Goal: Task Accomplishment & Management: Use online tool/utility

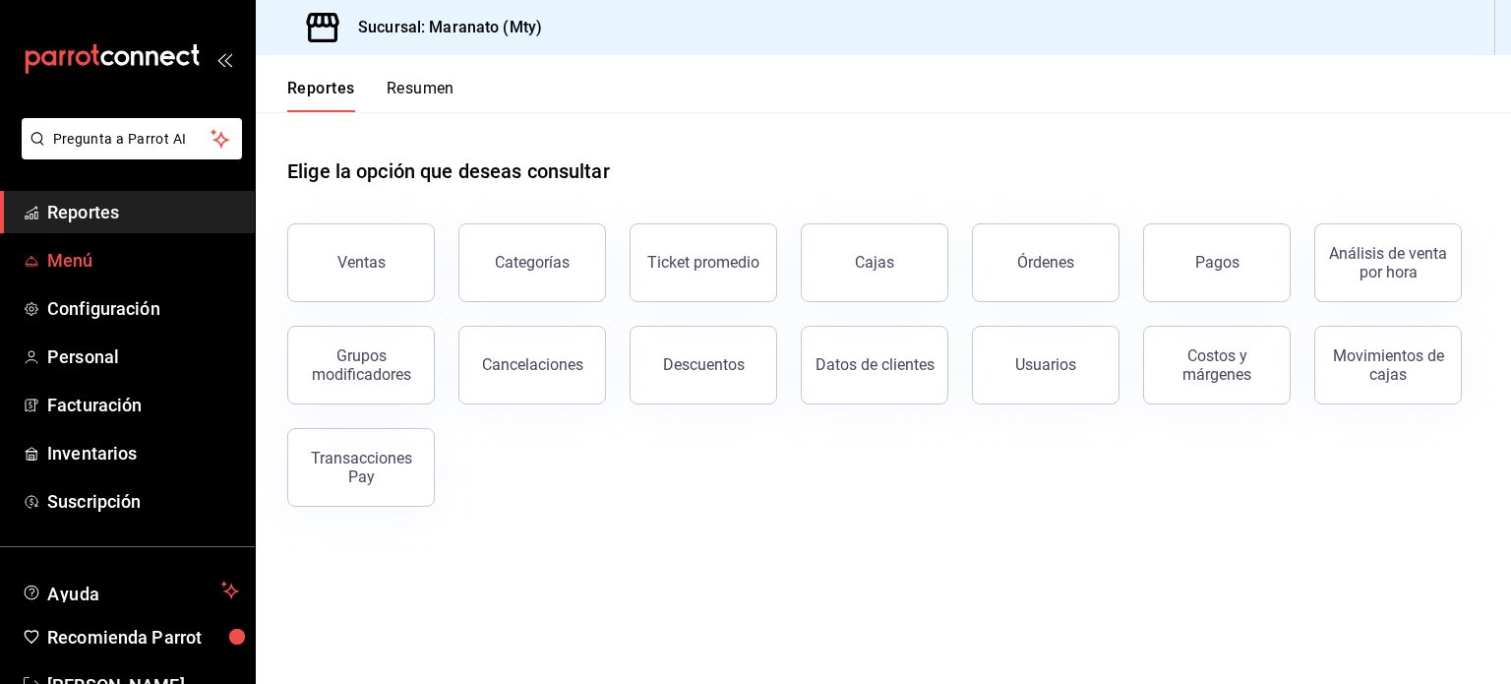
click at [93, 259] on span "Menú" at bounding box center [143, 260] width 192 height 27
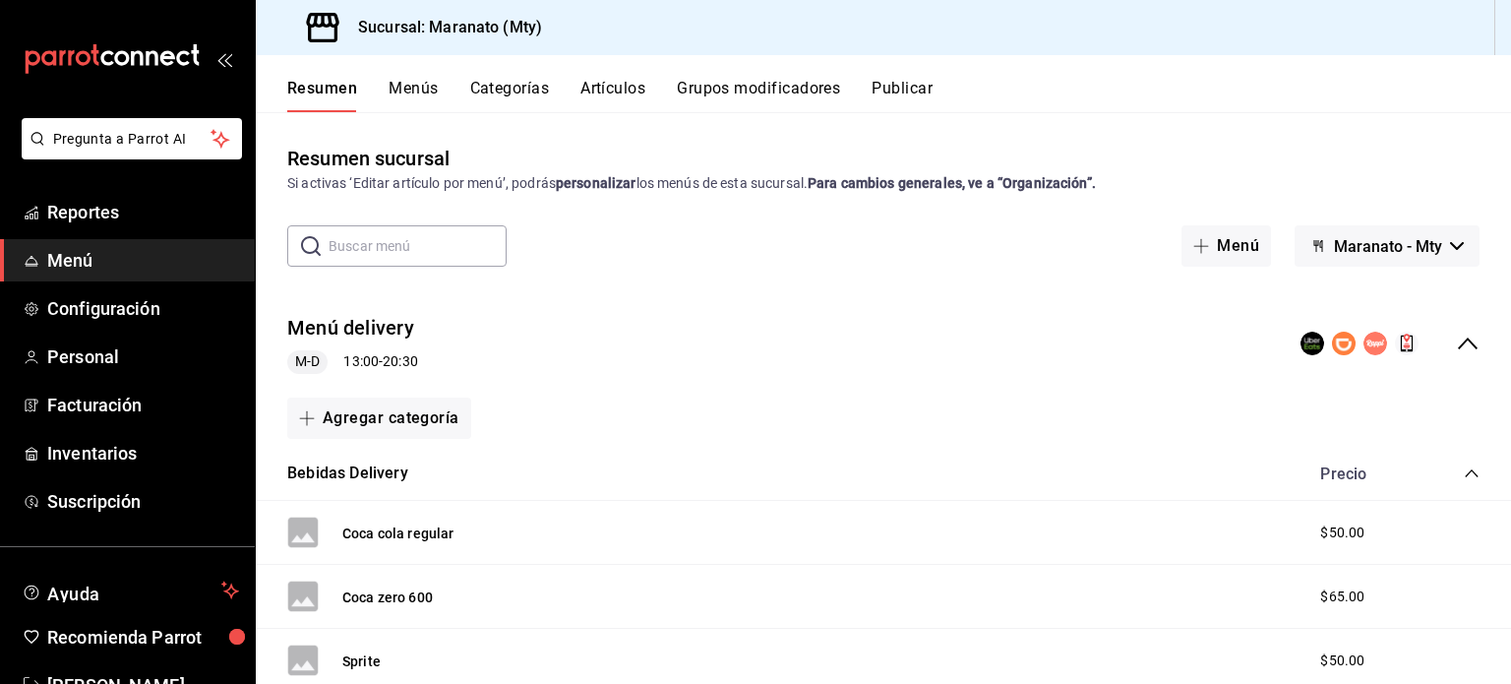
click at [613, 90] on button "Artículos" at bounding box center [612, 95] width 65 height 33
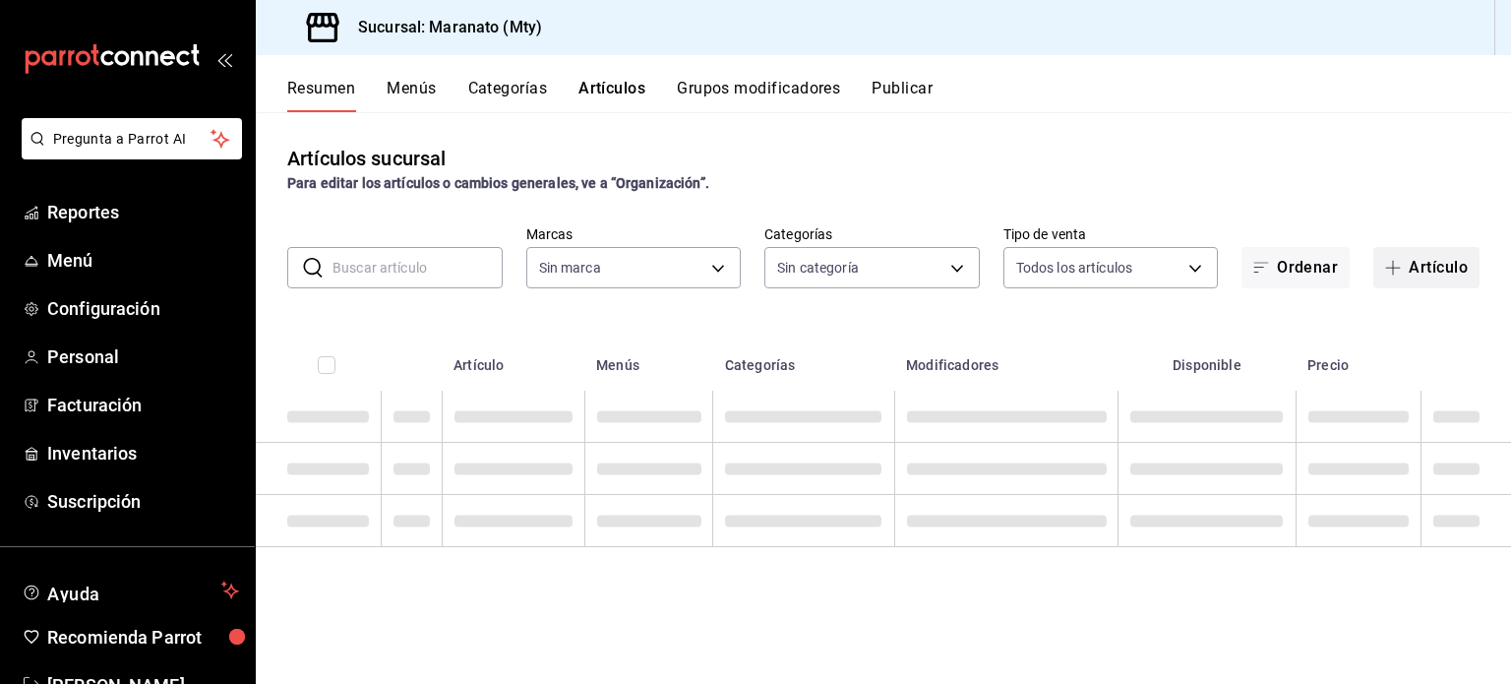
click at [1405, 269] on span "button" at bounding box center [1397, 268] width 24 height 16
type input "6cd62b8e-13ea-4b1e-85d6-83c89868806f"
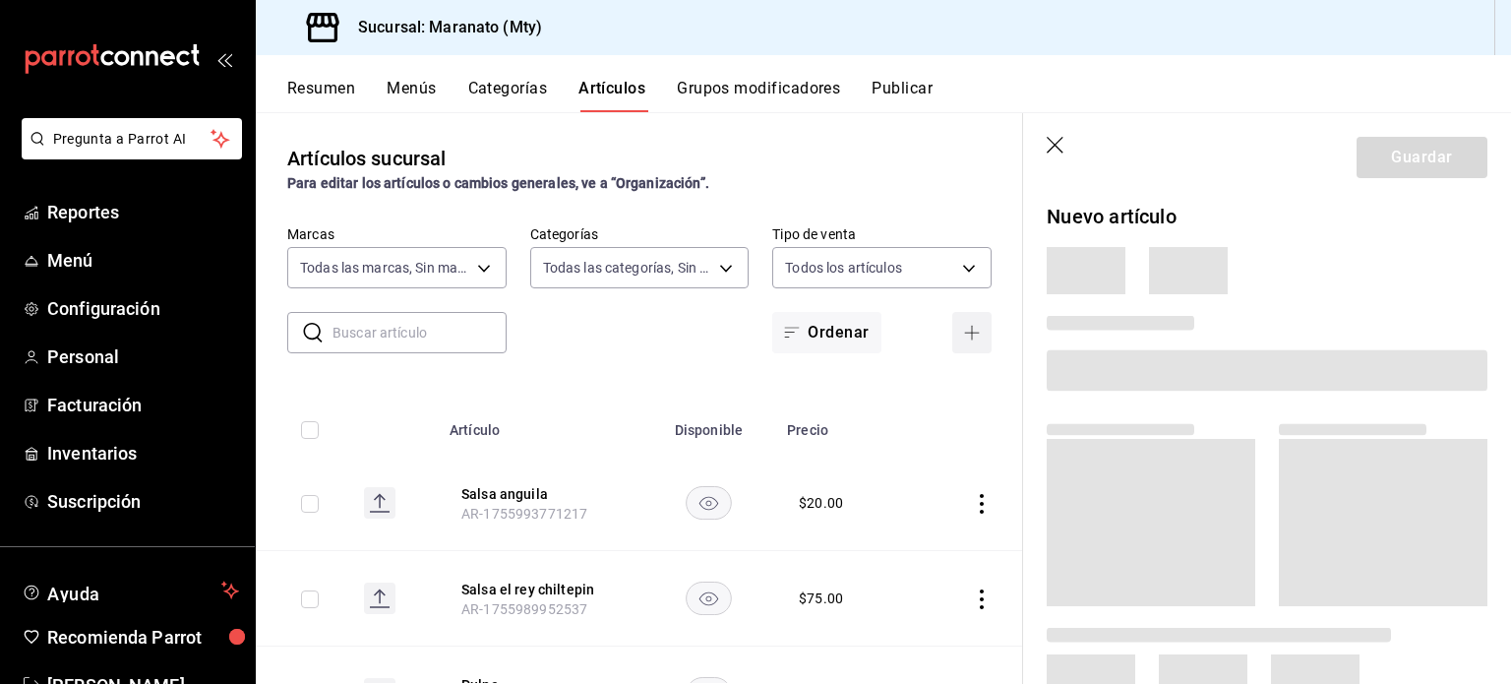
type input "61541d79-6389-4ad8-b22f-92e991d005cb,9b7c618a-2724-4631-9a4b-4f524a458047,b9ca9…"
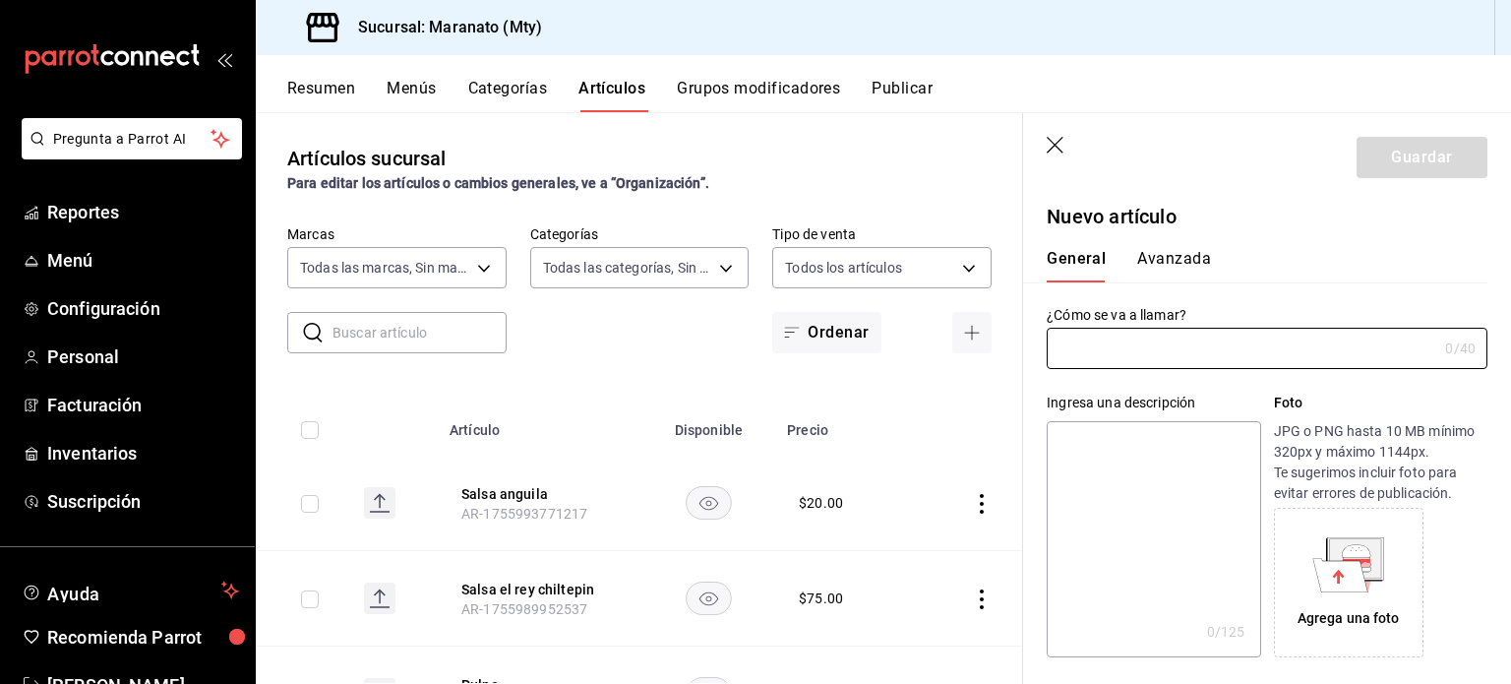
type input "AR-1756068683828"
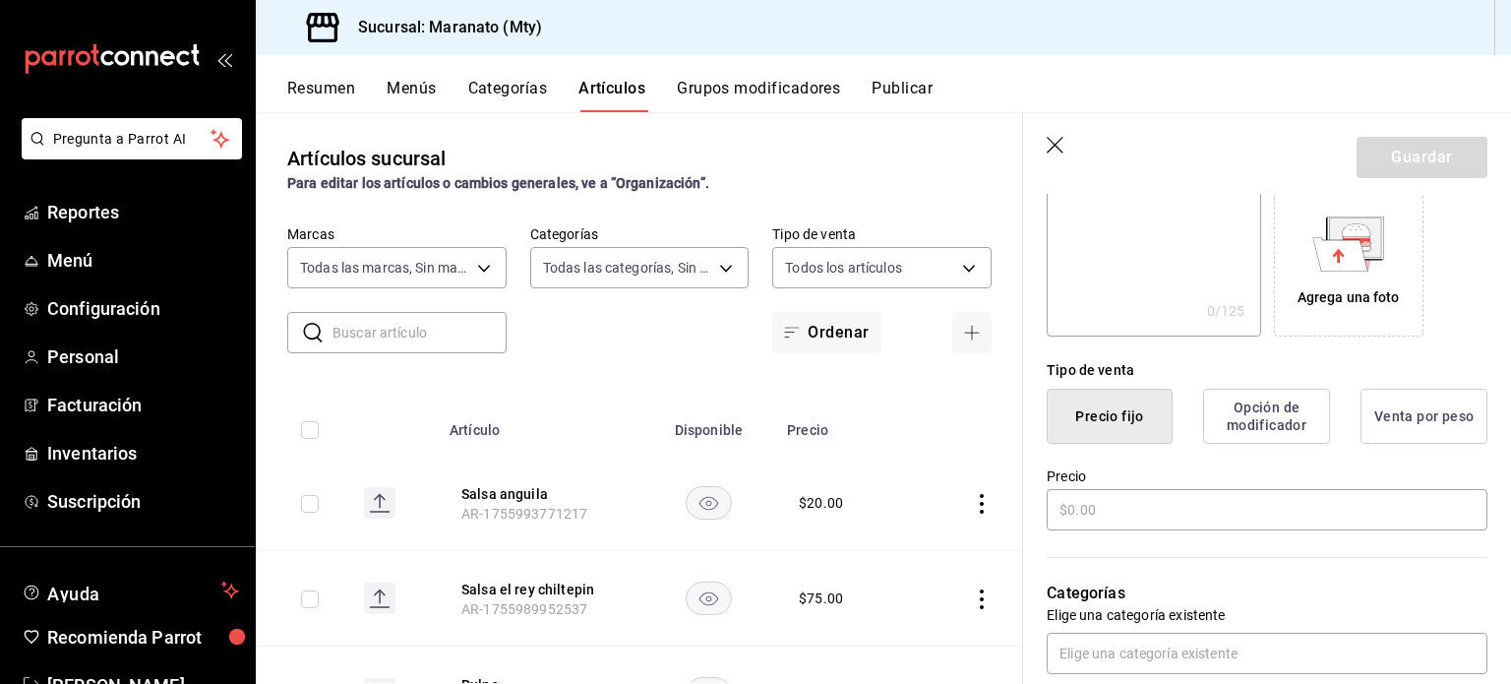
scroll to position [342, 0]
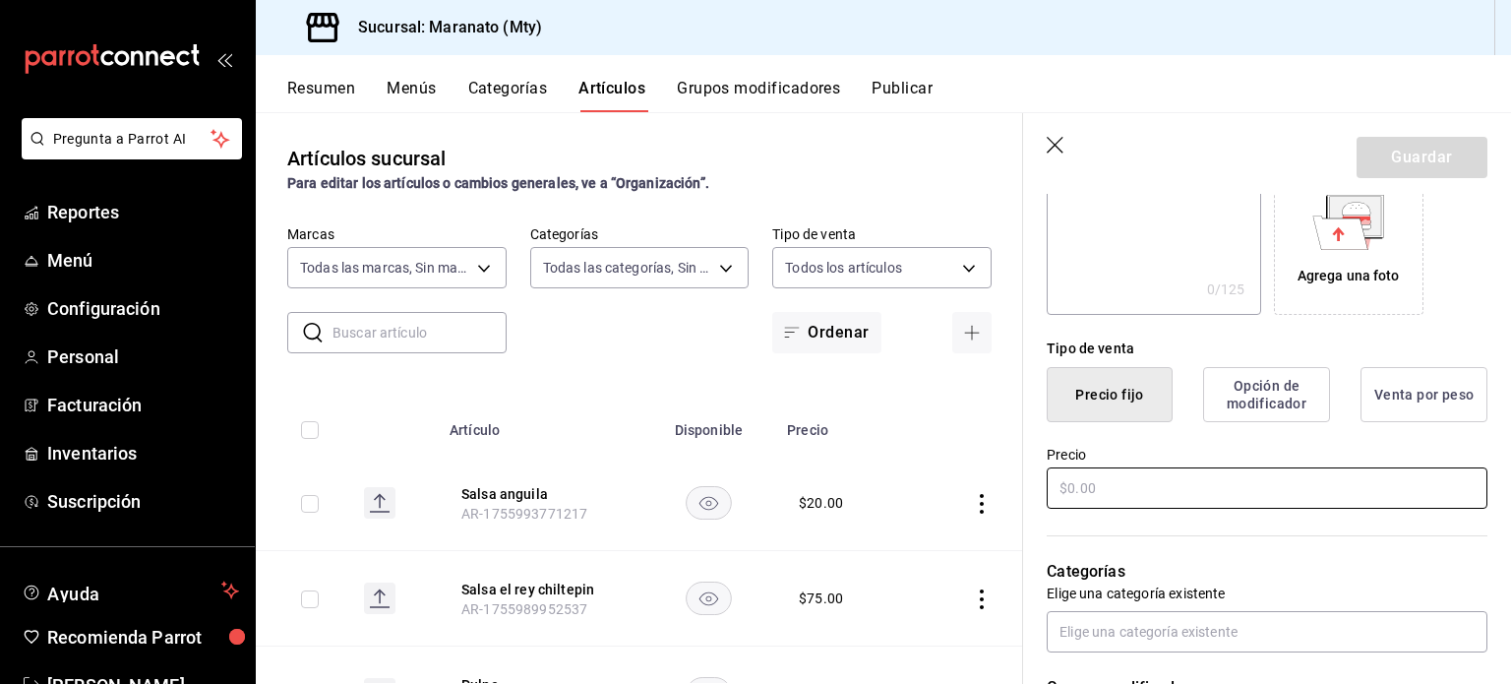
type input "[PERSON_NAME]"
click at [1133, 495] on input "text" at bounding box center [1267, 487] width 441 height 41
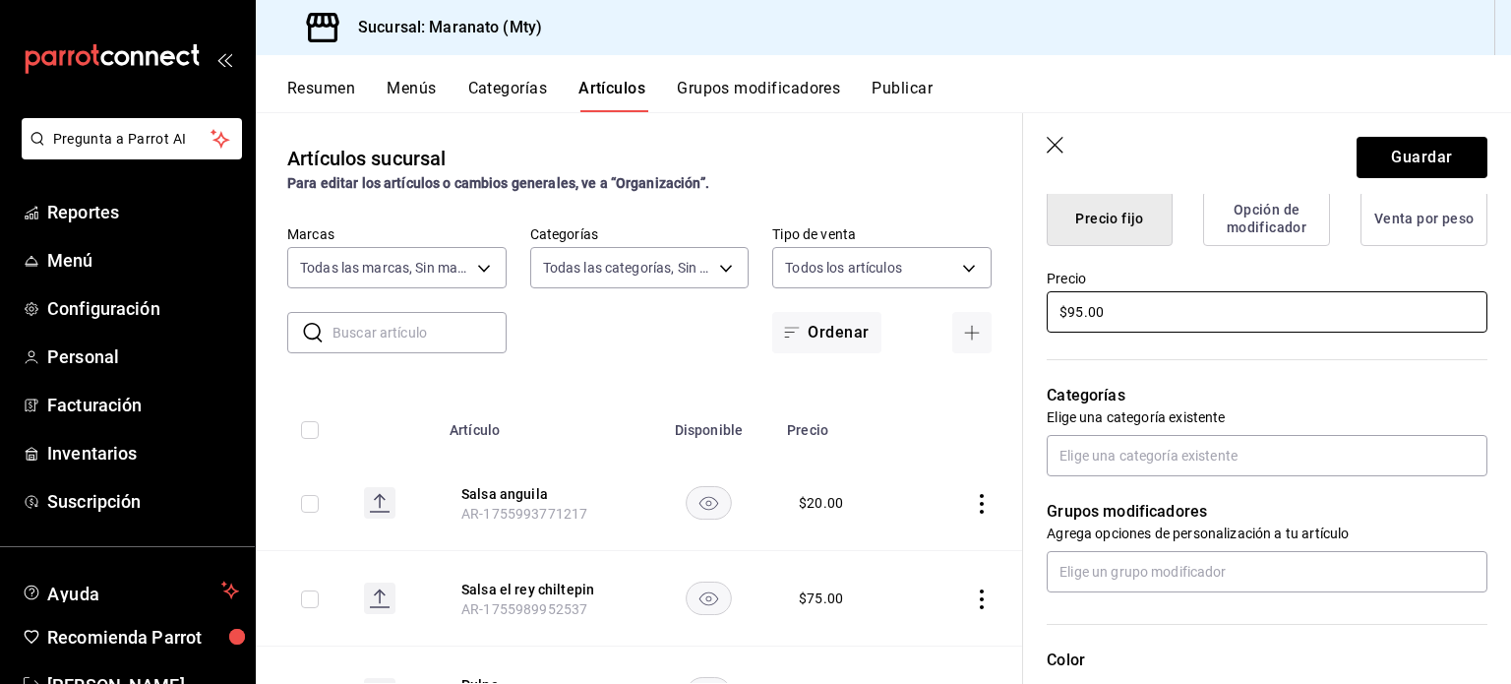
scroll to position [527, 0]
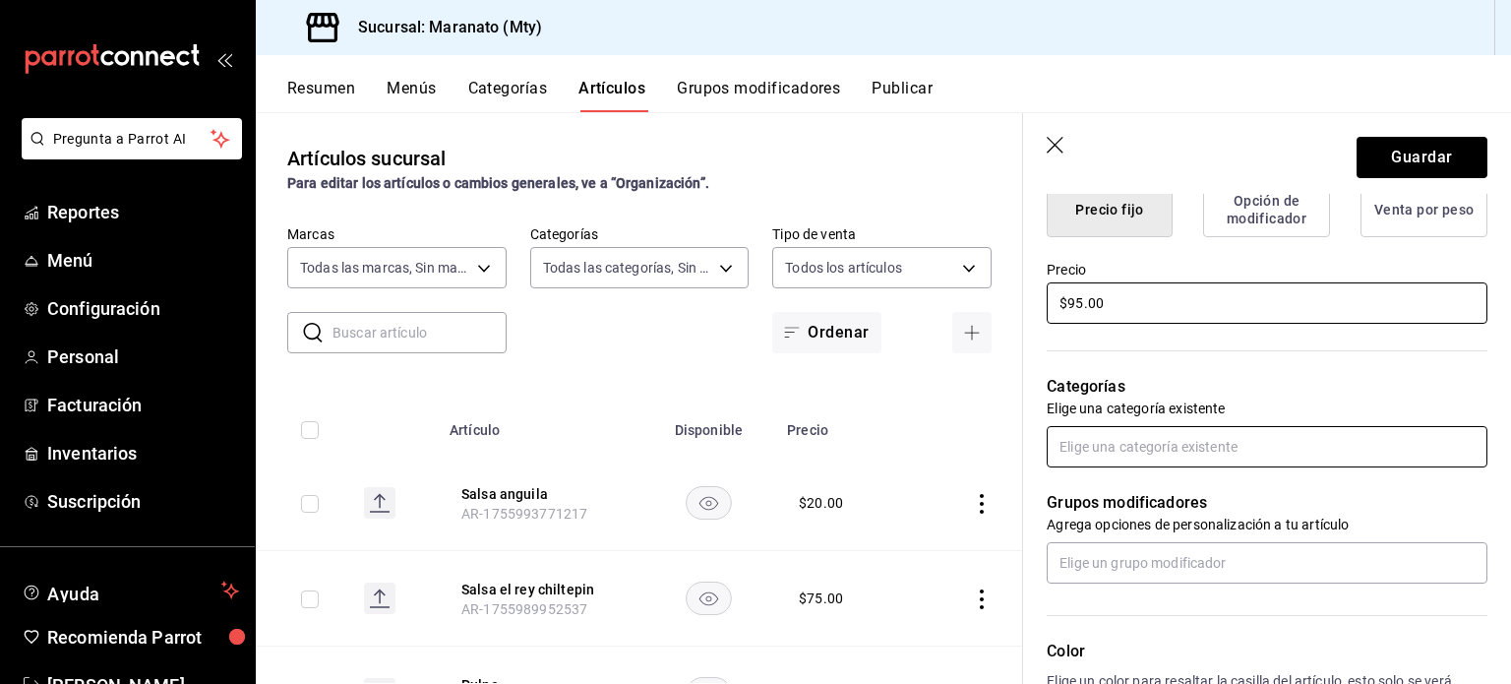
type input "$95.00"
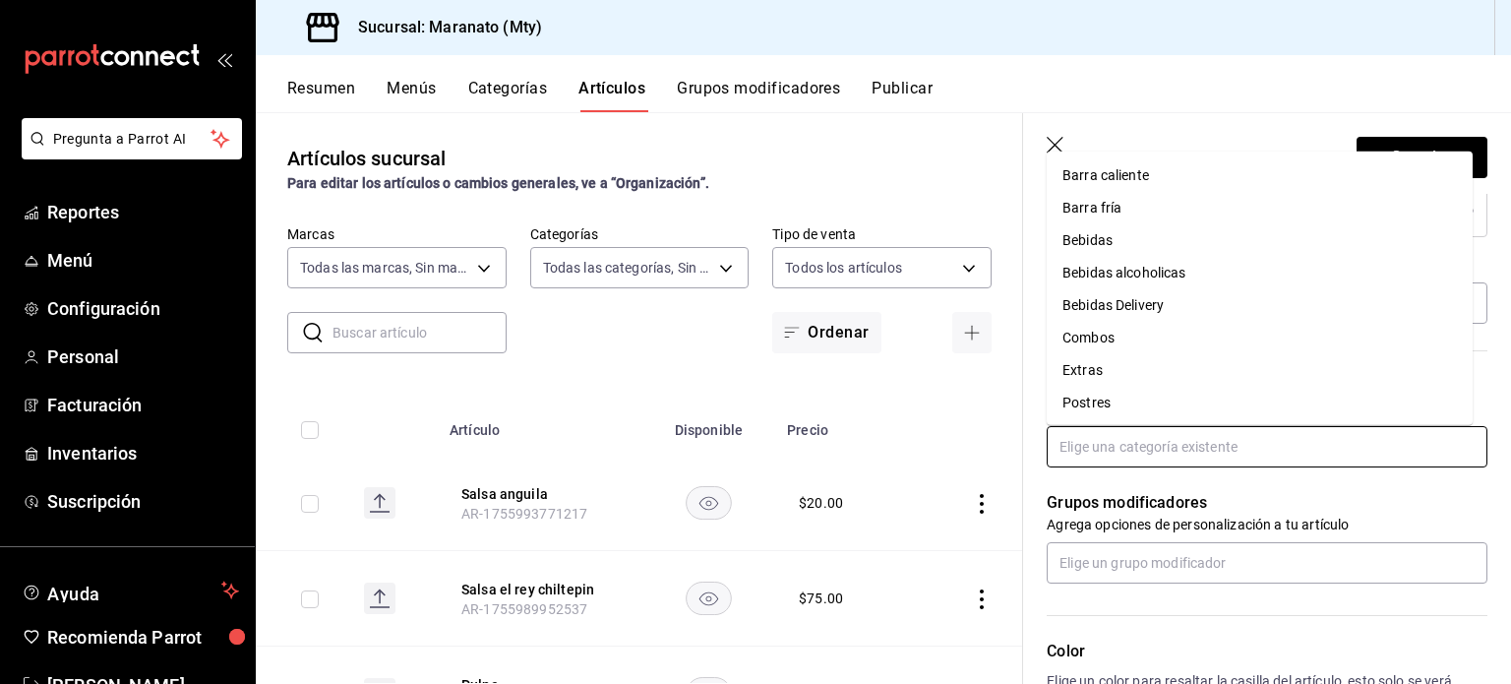
click at [1093, 458] on input "text" at bounding box center [1267, 446] width 441 height 41
click at [1091, 357] on li "Extras" at bounding box center [1260, 370] width 426 height 32
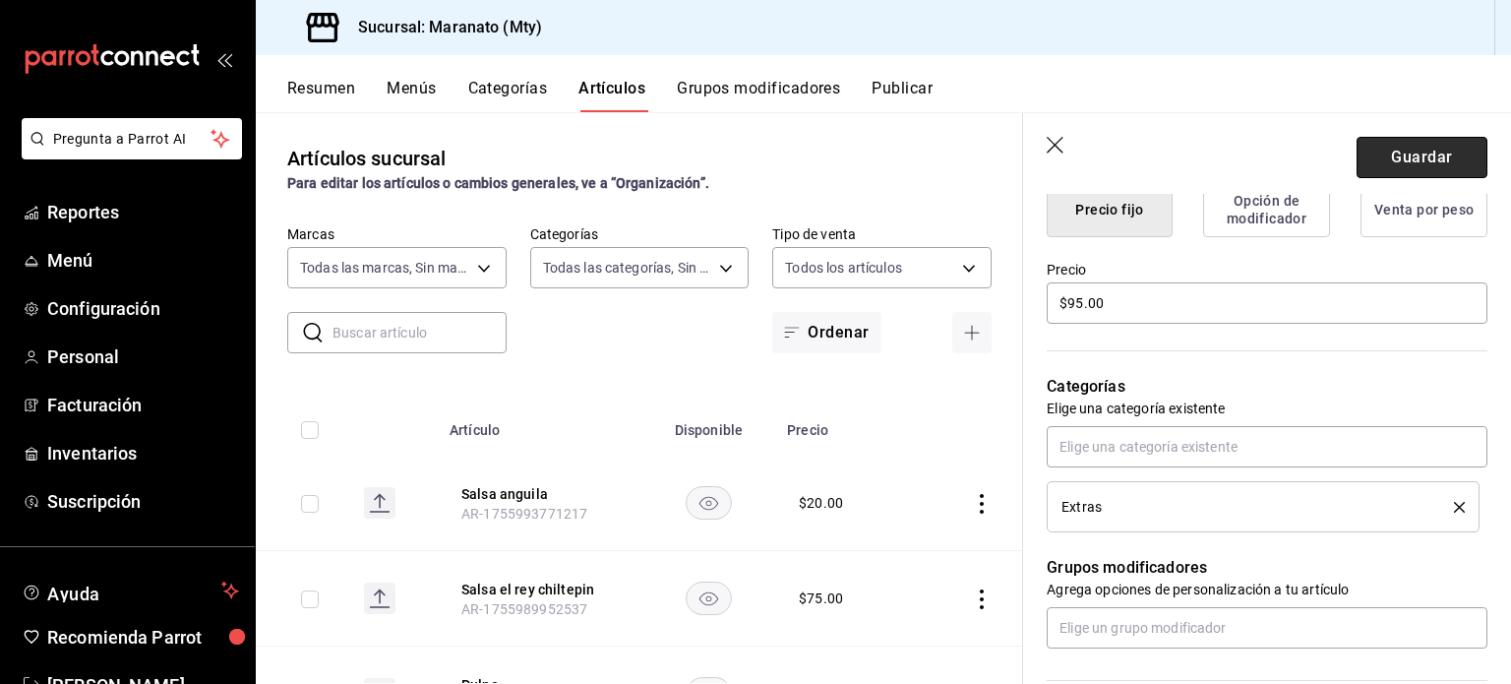
click at [1366, 168] on button "Guardar" at bounding box center [1422, 157] width 131 height 41
